Goal: Information Seeking & Learning: Learn about a topic

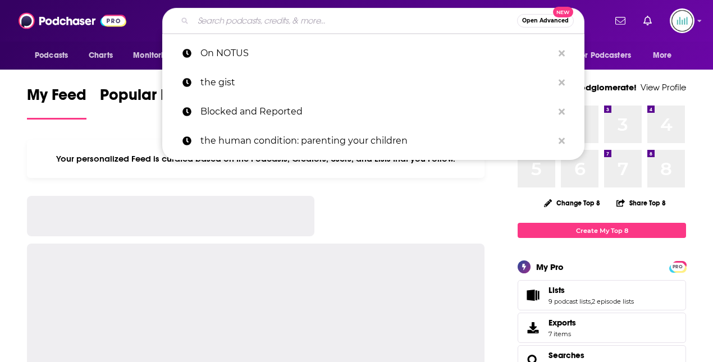
click at [204, 15] on input "Search podcasts, credits, & more..." at bounding box center [355, 21] width 324 height 18
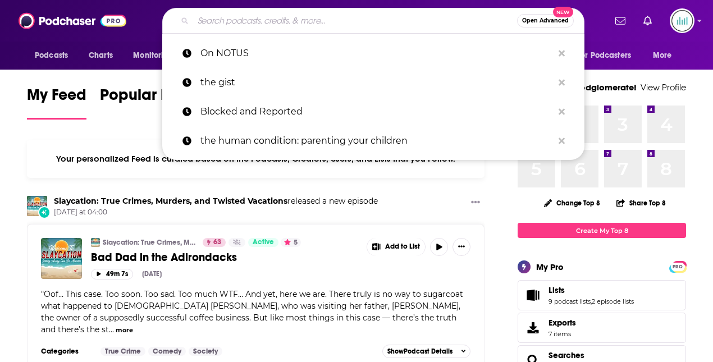
paste input "What We Spend"
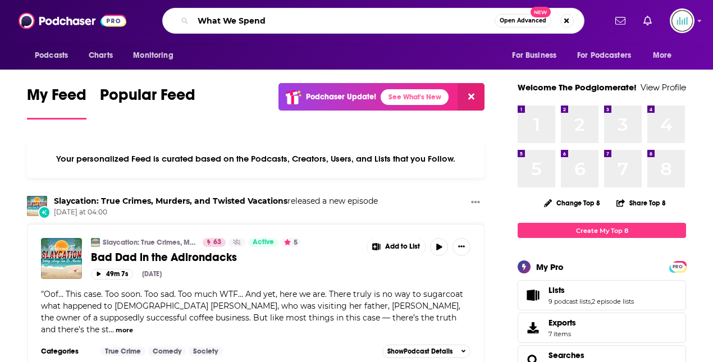
type input "What We Spend"
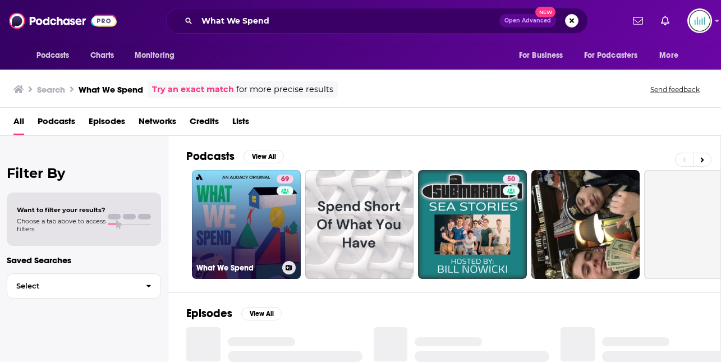
click at [223, 214] on link "69 What We Spend" at bounding box center [246, 224] width 109 height 109
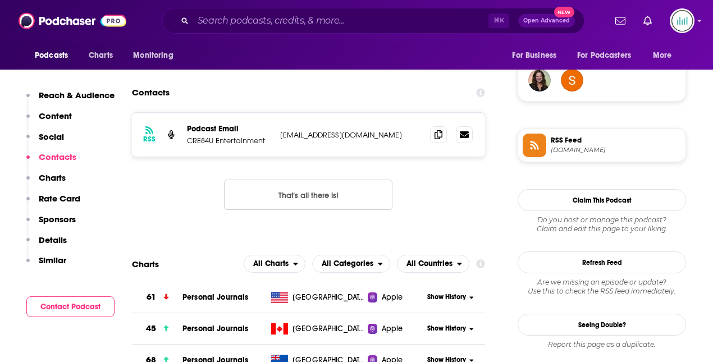
scroll to position [825, 0]
